Goal: Transaction & Acquisition: Purchase product/service

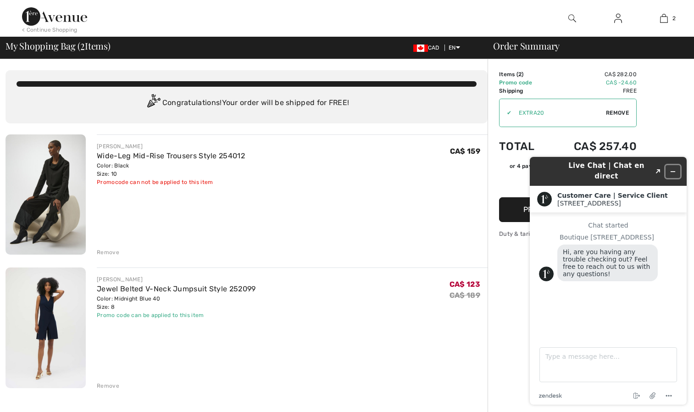
click at [672, 168] on icon "Minimize widget" at bounding box center [673, 171] width 6 height 6
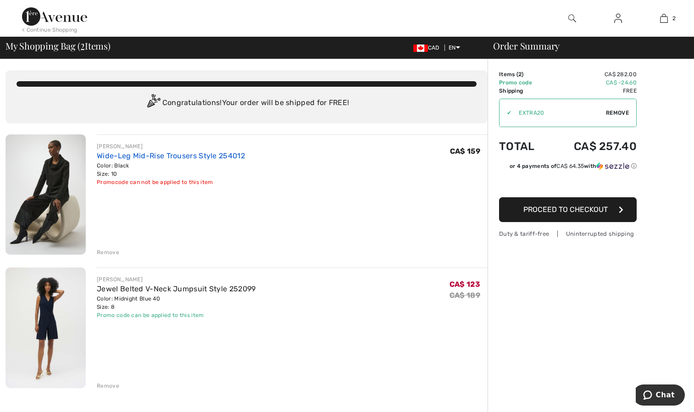
click at [110, 155] on link "Wide-Leg Mid-Rise Trousers Style 254012" at bounding box center [171, 155] width 148 height 9
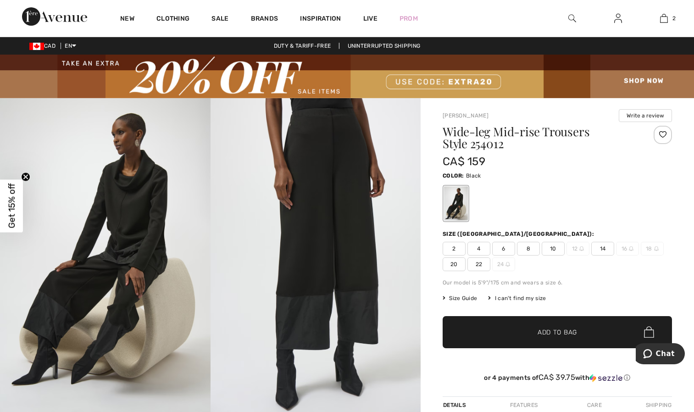
click at [661, 262] on div "2 4 6 8 10 12 14 16 18 20 22 24" at bounding box center [557, 256] width 229 height 29
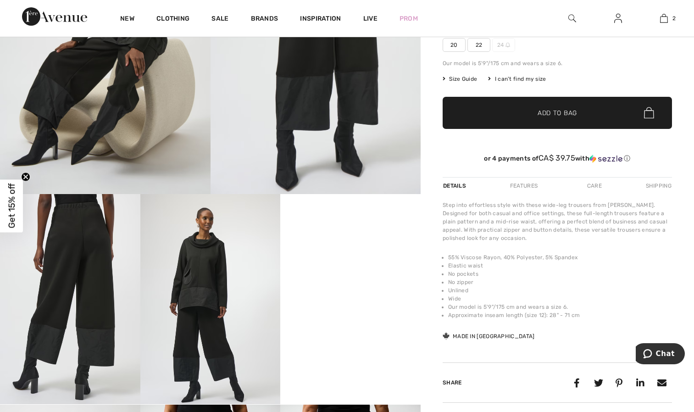
scroll to position [220, 0]
click at [624, 188] on div "Details Features Care Shipping" at bounding box center [557, 185] width 229 height 17
click at [629, 286] on li "Unlined" at bounding box center [560, 290] width 224 height 8
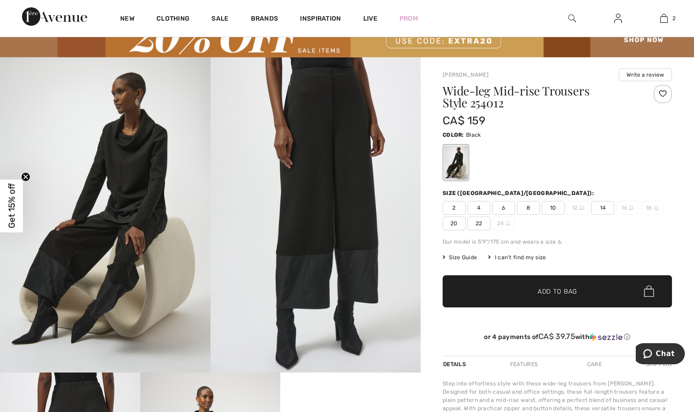
scroll to position [0, 0]
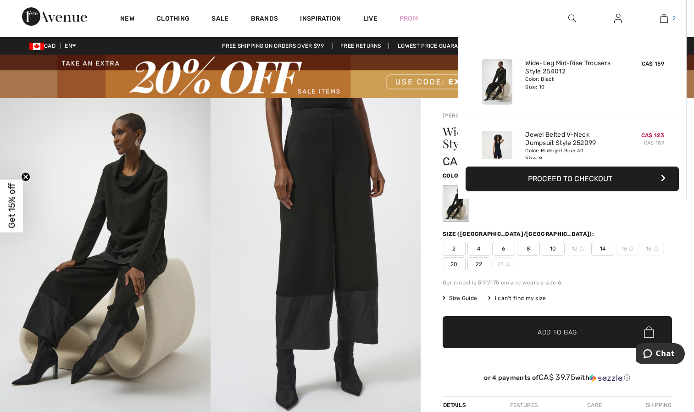
click at [666, 17] on img at bounding box center [664, 18] width 8 height 11
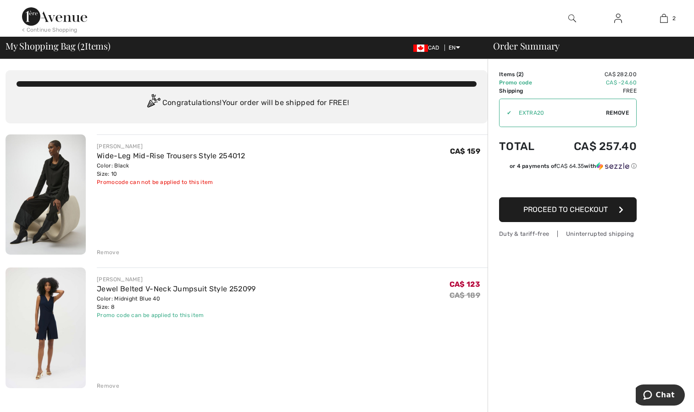
click at [132, 293] on div "Jewel Belted V-Neck Jumpsuit Style 252099" at bounding box center [176, 288] width 159 height 11
click at [136, 285] on link "Jewel Belted V-Neck Jumpsuit Style 252099" at bounding box center [176, 288] width 159 height 9
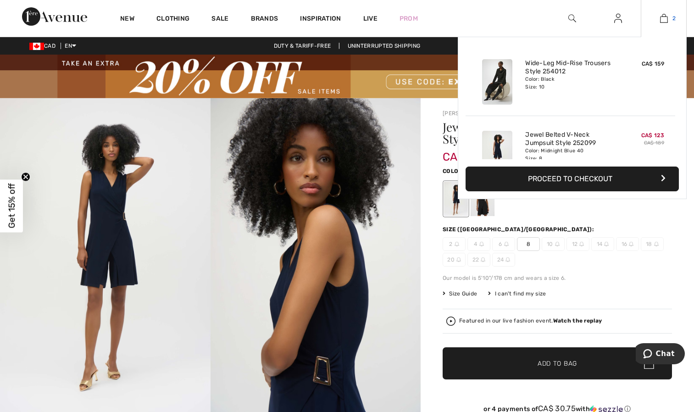
click at [662, 20] on img at bounding box center [664, 18] width 8 height 11
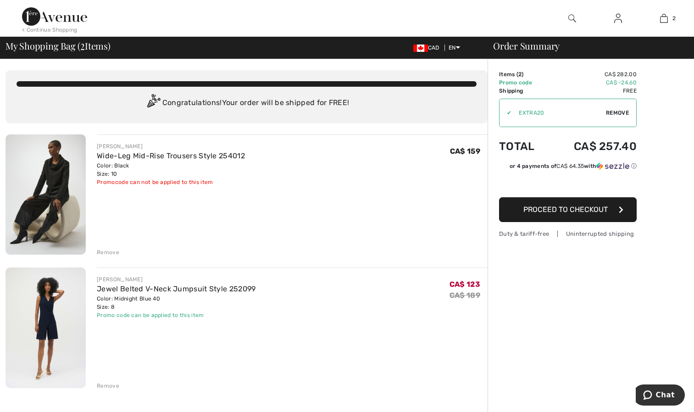
click at [102, 386] on div "Remove" at bounding box center [108, 386] width 22 height 8
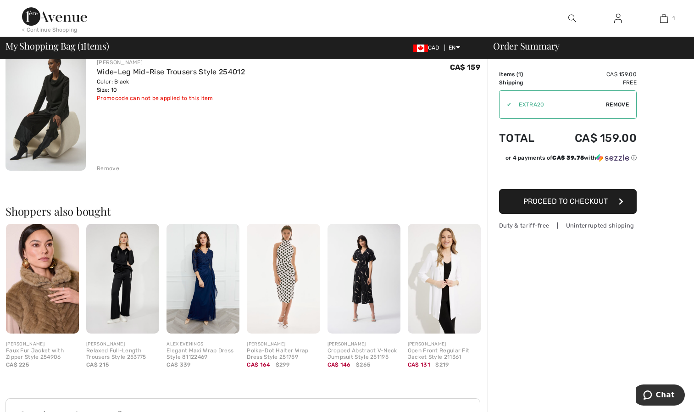
scroll to position [88, 0]
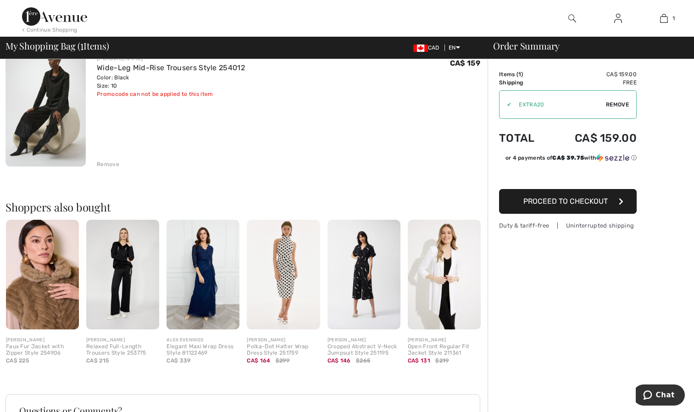
click at [371, 293] on img at bounding box center [363, 275] width 73 height 110
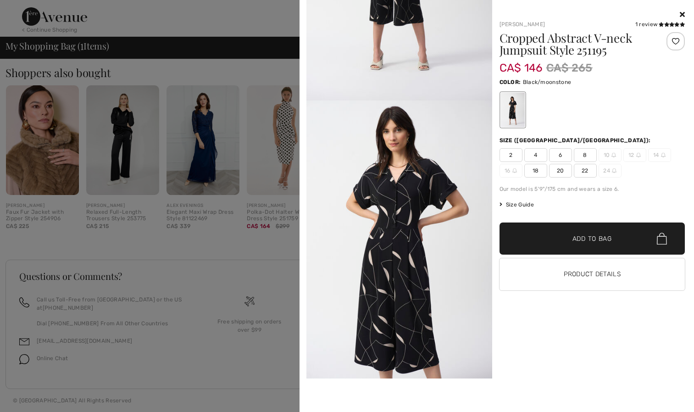
scroll to position [0, 0]
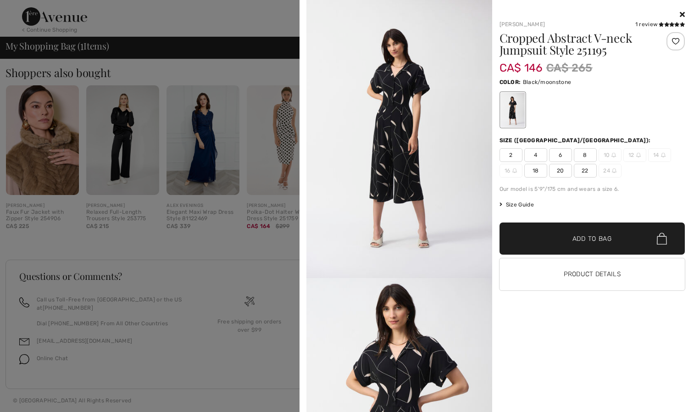
click at [681, 16] on icon at bounding box center [682, 14] width 5 height 7
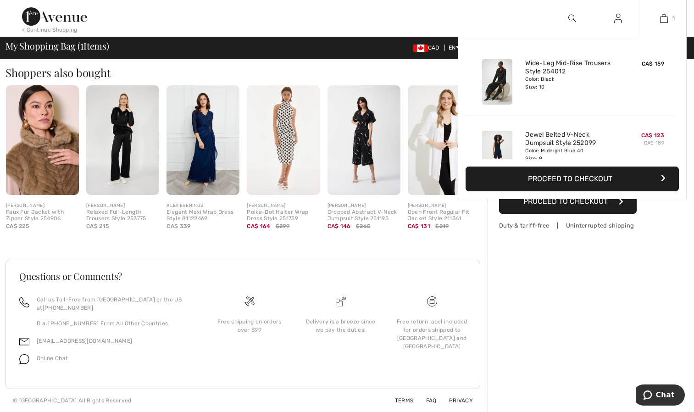
click at [664, 22] on img at bounding box center [664, 18] width 8 height 11
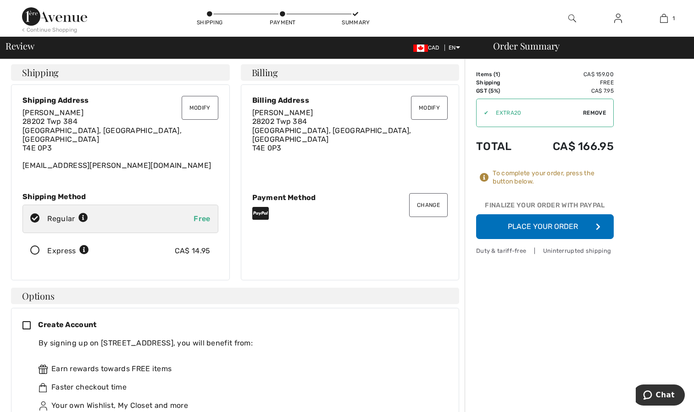
scroll to position [1, 0]
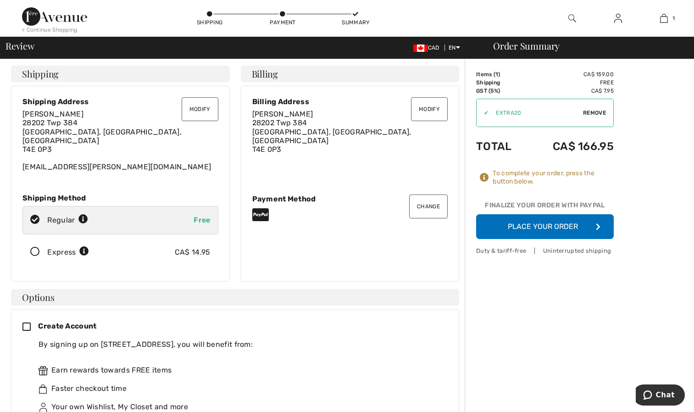
click at [542, 222] on button "Place Your Order" at bounding box center [545, 226] width 138 height 25
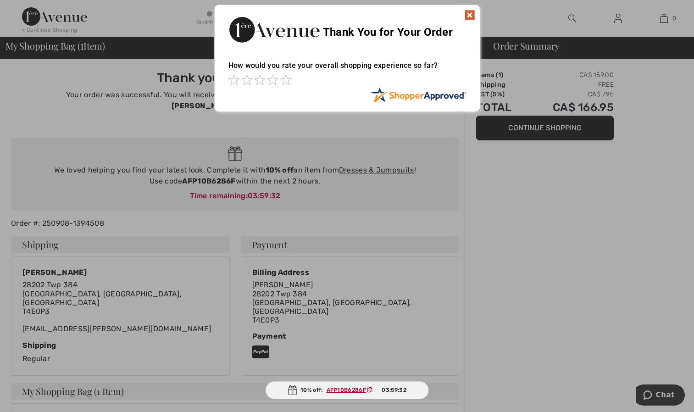
click at [473, 14] on img at bounding box center [469, 15] width 11 height 11
